Goal: Task Accomplishment & Management: Manage account settings

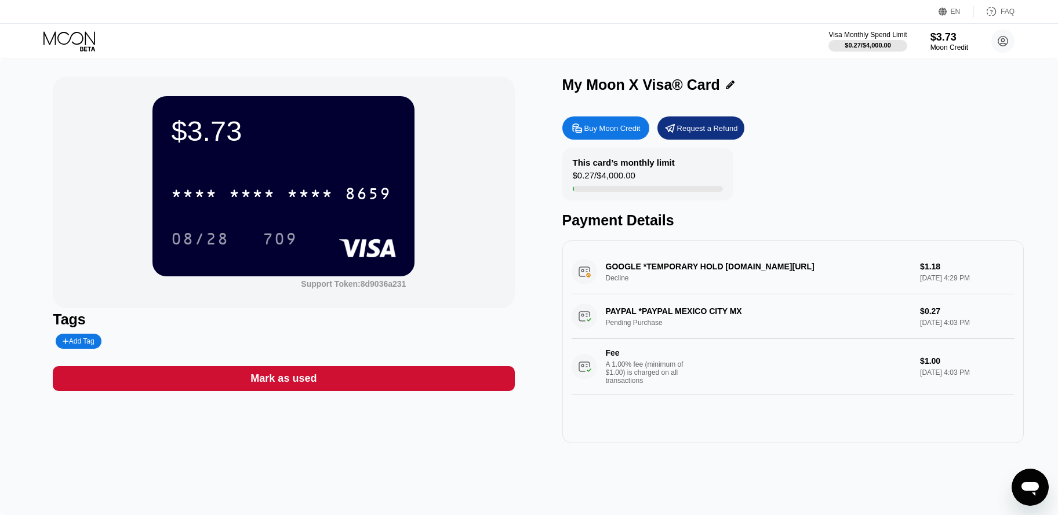
click at [624, 275] on div "GOOGLE *TEMPORARY HOLD g.co/helppay#GB Decline $1.18 Sep 23, 2025 4:29 PM" at bounding box center [792, 272] width 443 height 45
click at [612, 279] on div "GOOGLE *TEMPORARY HOLD g.co/helppay#GB Decline $1.18 Sep 23, 2025 4:29 PM" at bounding box center [792, 272] width 443 height 45
click at [577, 270] on div "GOOGLE *TEMPORARY HOLD g.co/helppay#GB Decline $1.18 Sep 23, 2025 4:29 PM" at bounding box center [792, 272] width 443 height 45
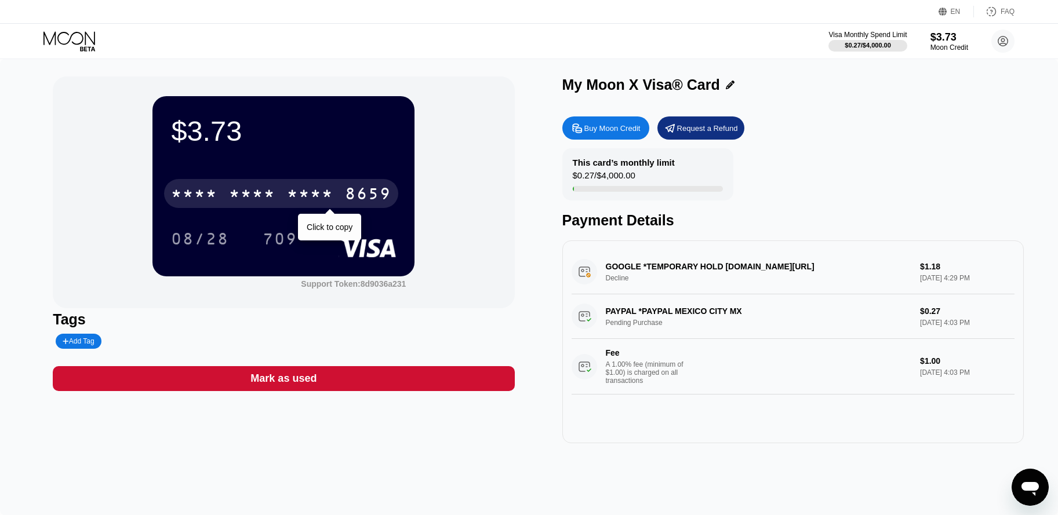
click at [369, 193] on div "8659" at bounding box center [368, 195] width 46 height 19
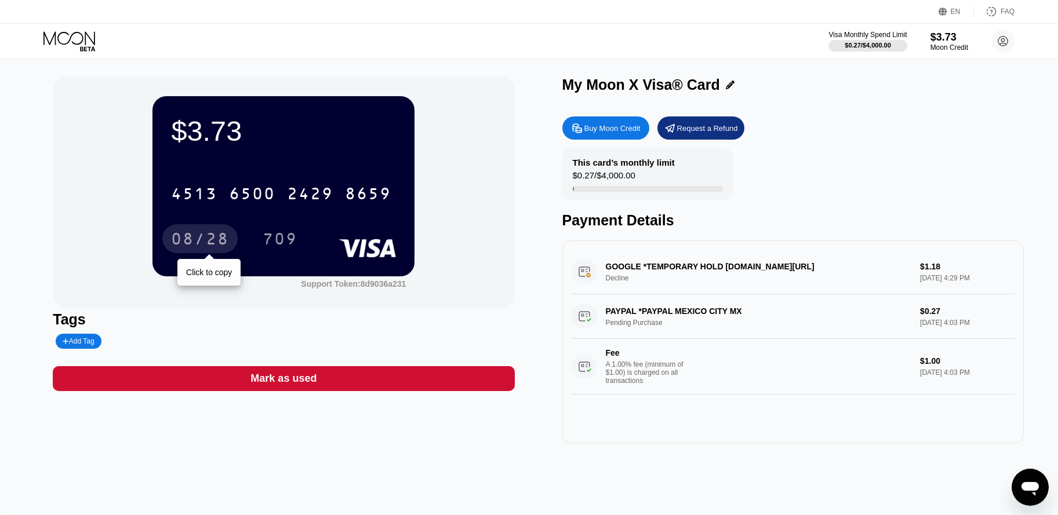
click at [200, 237] on div "08/28" at bounding box center [200, 240] width 58 height 19
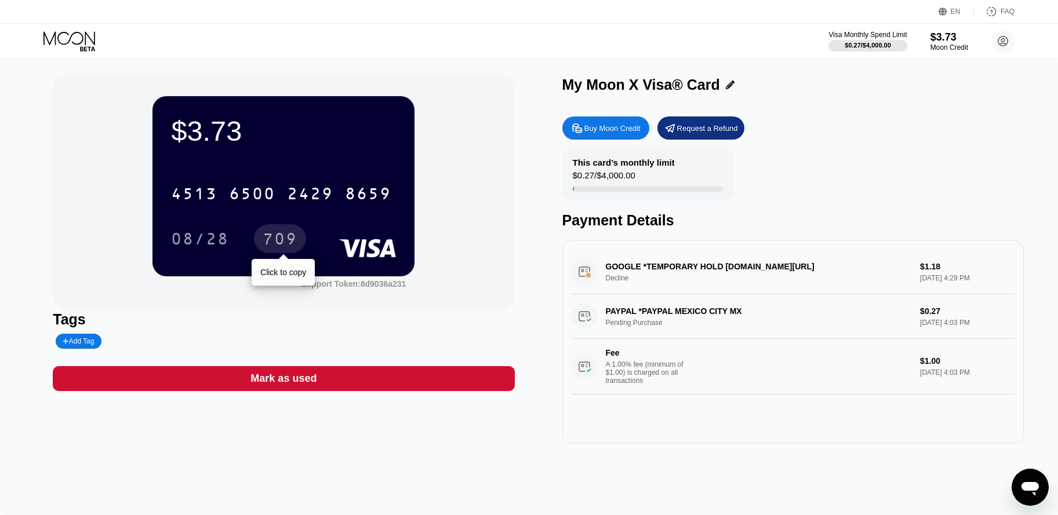
click at [291, 240] on div "709" at bounding box center [280, 240] width 35 height 19
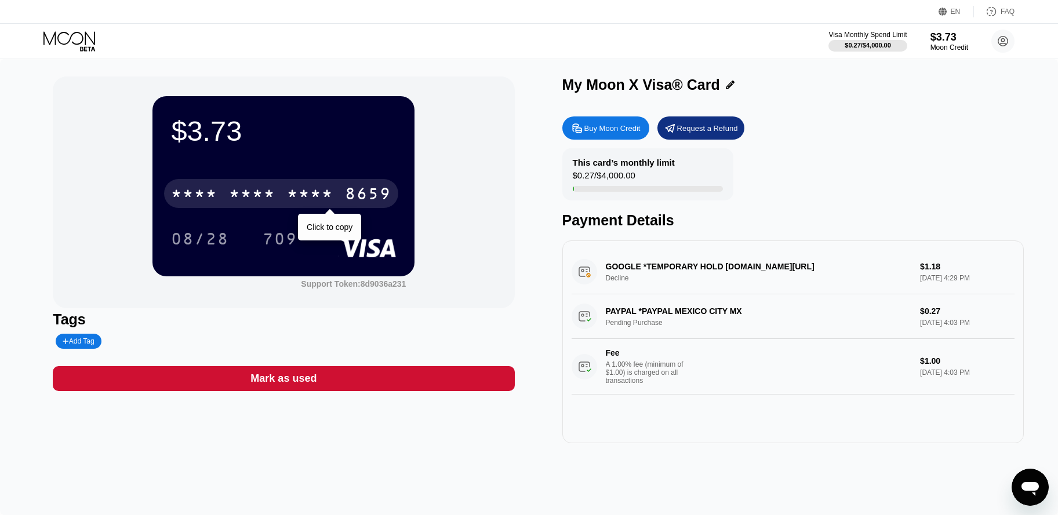
click at [333, 196] on div "* * * *" at bounding box center [310, 195] width 46 height 19
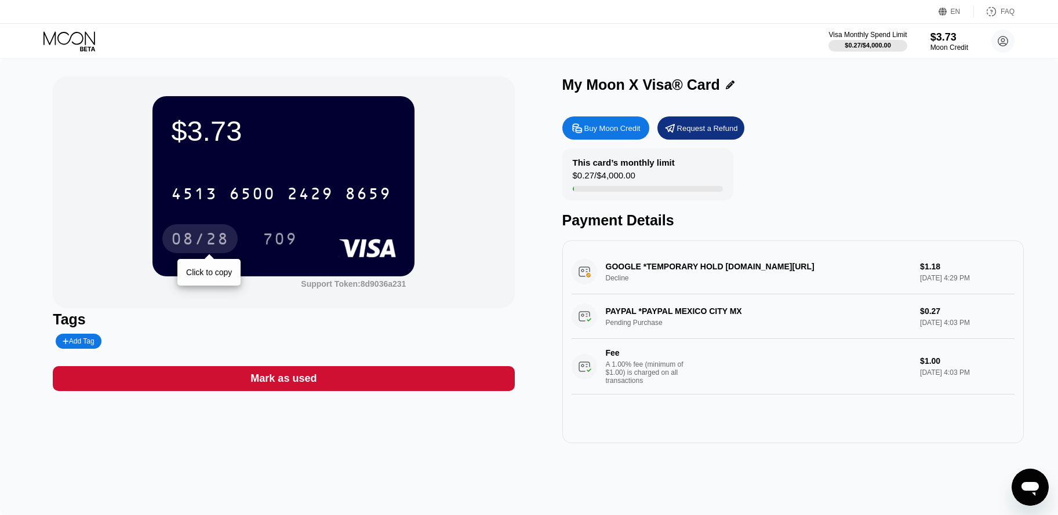
click at [213, 240] on div "08/28" at bounding box center [200, 240] width 58 height 19
click at [875, 43] on div "$0.27 / $4,000.00" at bounding box center [867, 45] width 47 height 7
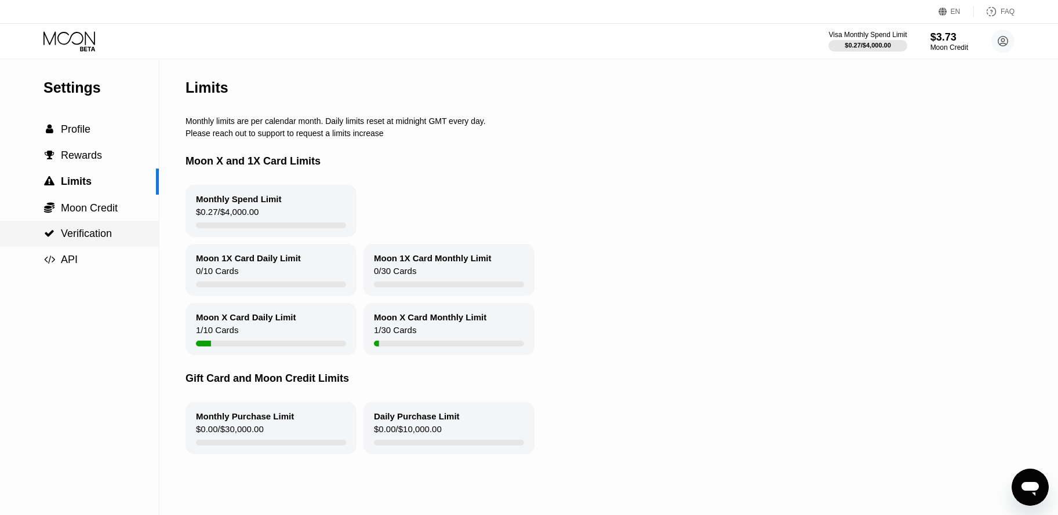
click at [88, 227] on div " Verification" at bounding box center [79, 234] width 159 height 26
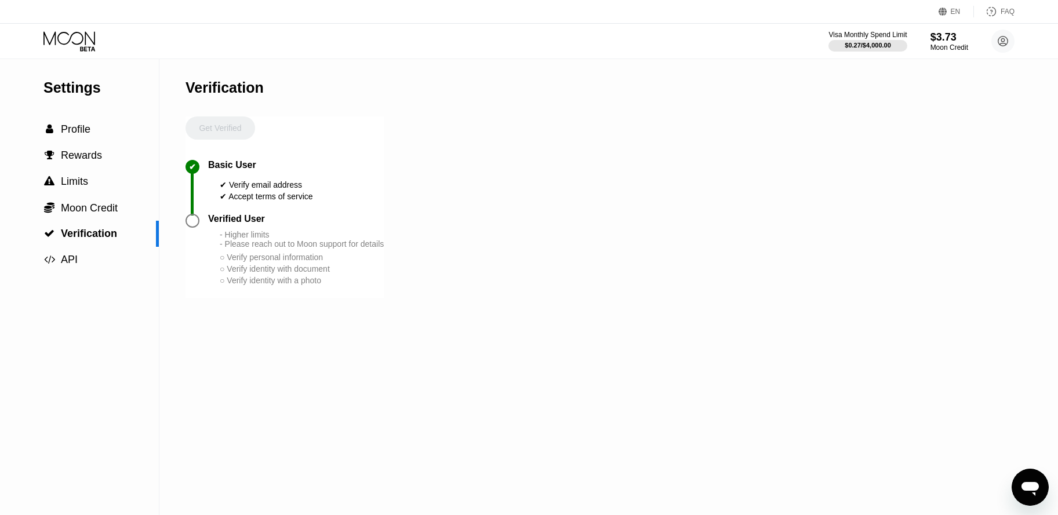
click at [195, 224] on div at bounding box center [192, 221] width 14 height 14
click at [117, 123] on div " Profile" at bounding box center [79, 129] width 159 height 26
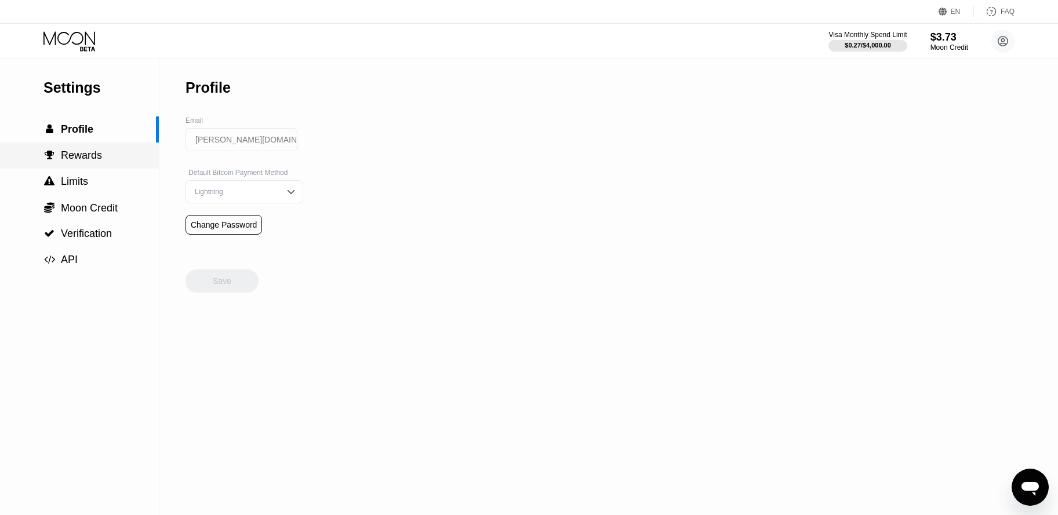
click at [107, 154] on div " Rewards" at bounding box center [79, 156] width 159 height 12
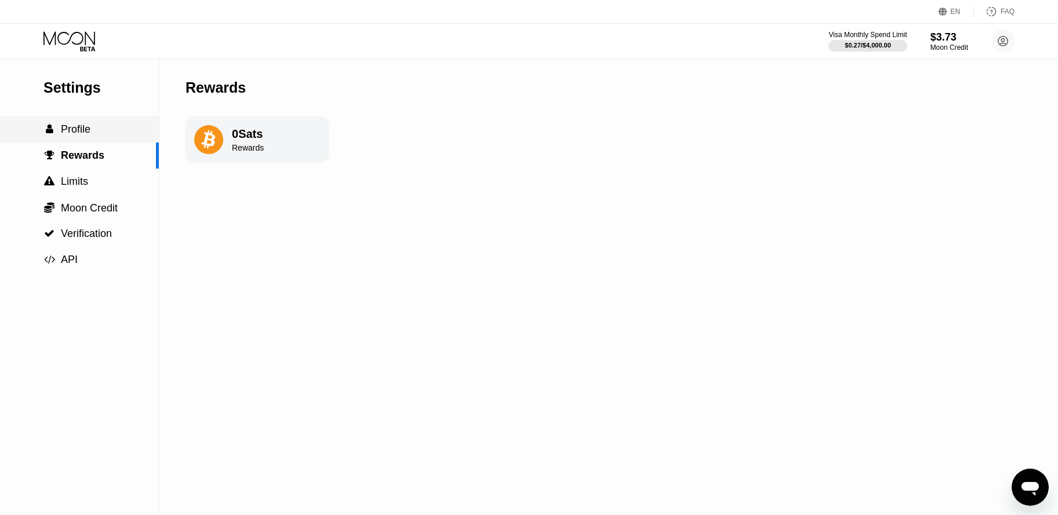
click at [103, 132] on div " Profile" at bounding box center [79, 129] width 159 height 12
